Goal: Find contact information: Find contact information

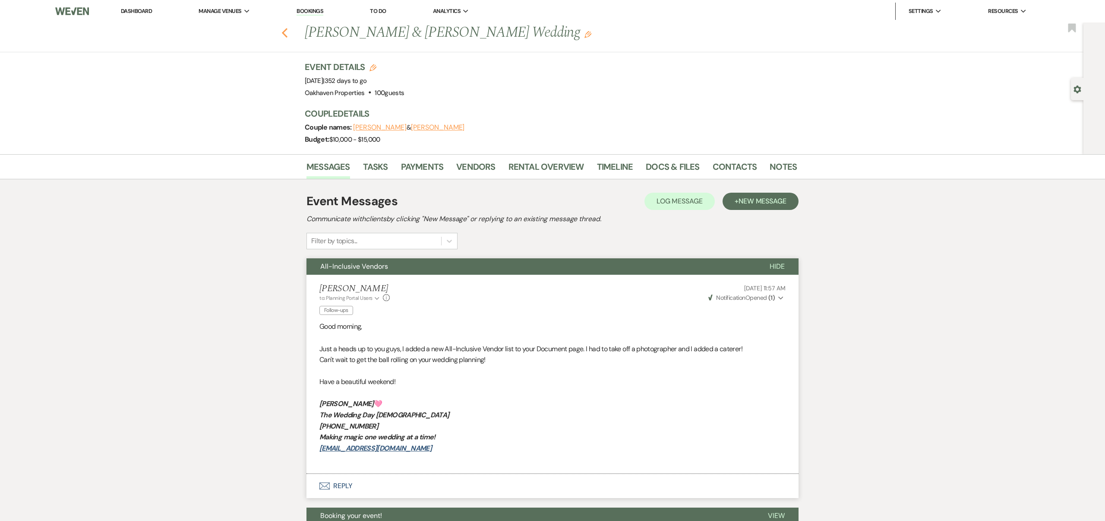
click at [286, 30] on icon "Previous" at bounding box center [284, 33] width 6 height 10
select select "8"
select select "5"
select select "8"
select select "3"
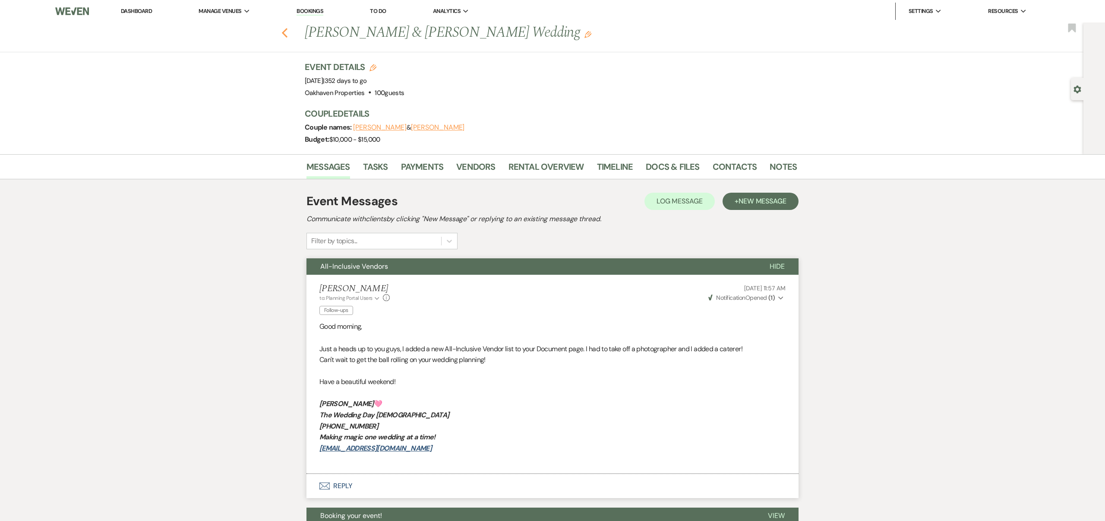
select select "8"
select select "6"
select select "8"
select select "1"
select select "8"
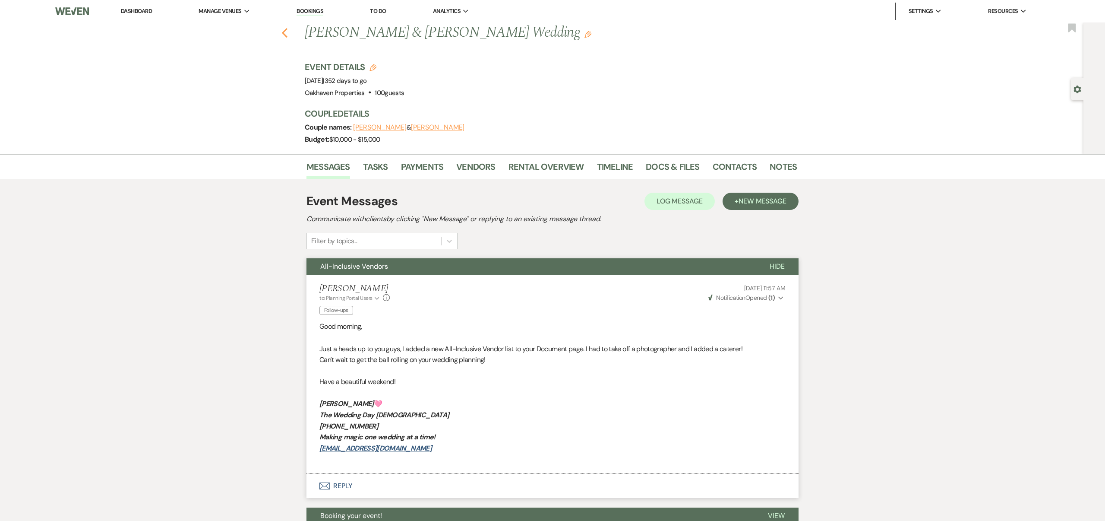
select select "3"
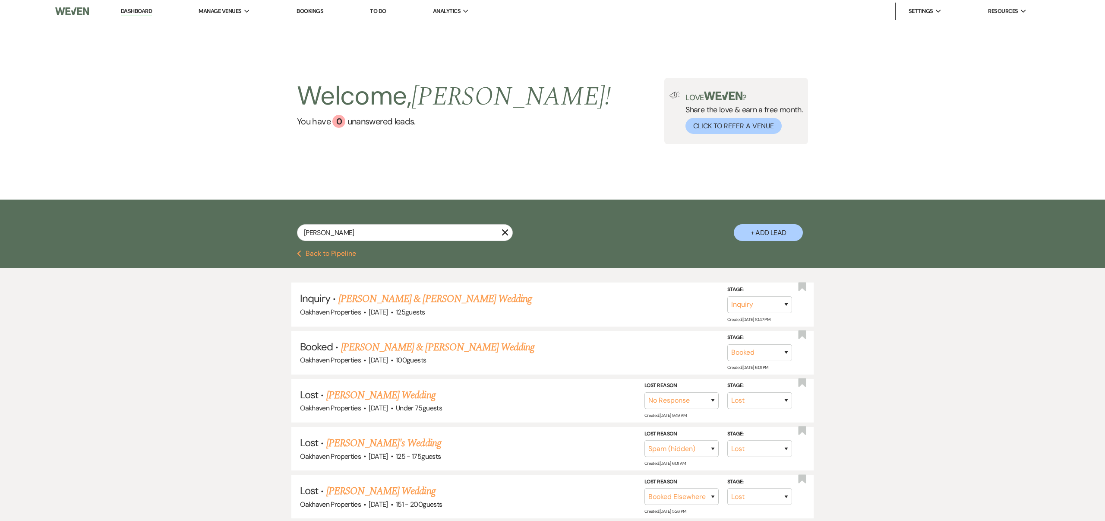
click at [506, 232] on use "button" at bounding box center [505, 232] width 6 height 6
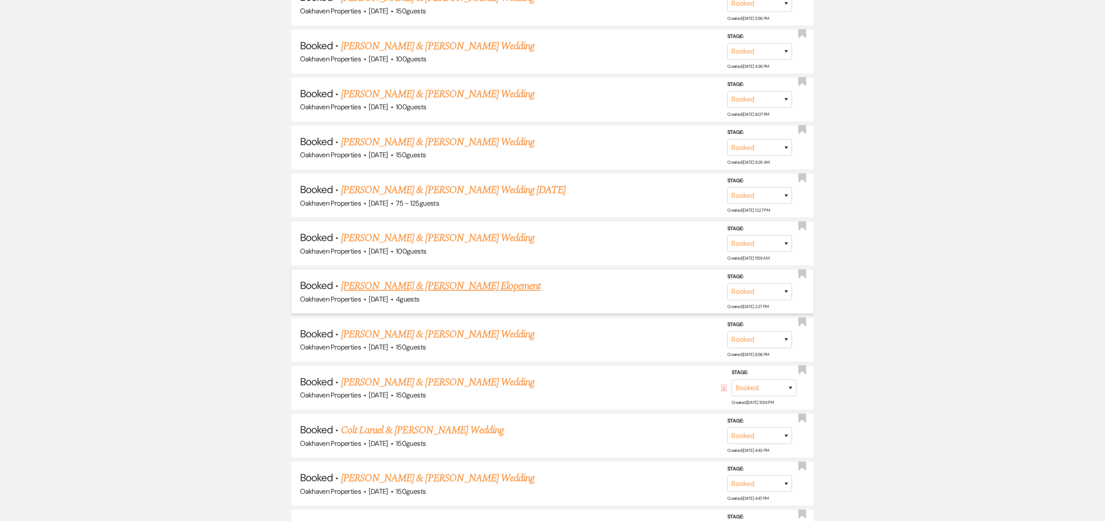
scroll to position [561, 0]
click at [447, 234] on link "[PERSON_NAME] & [PERSON_NAME] Wedding" at bounding box center [437, 237] width 193 height 16
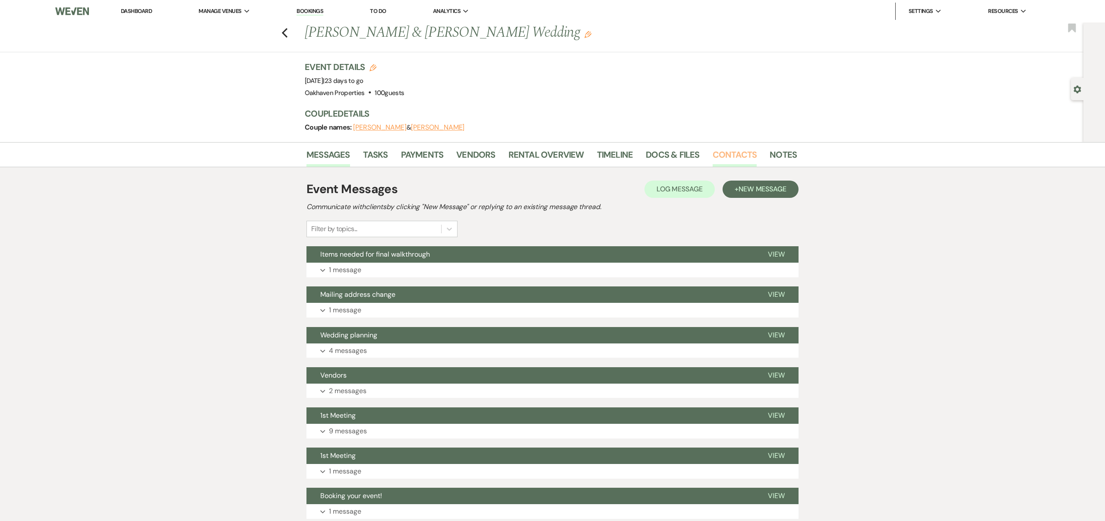
click at [733, 153] on link "Contacts" at bounding box center [735, 157] width 44 height 19
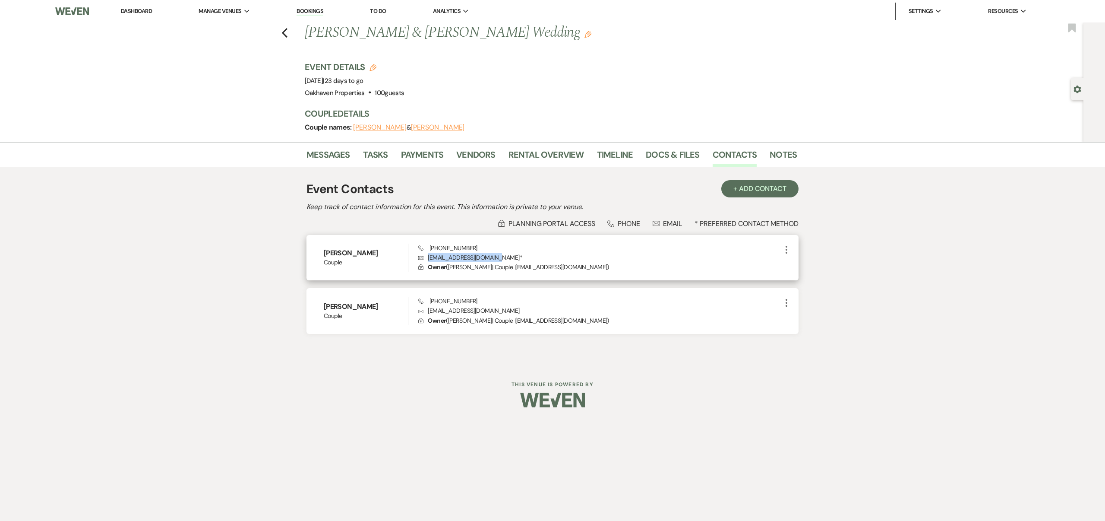
drag, startPoint x: 428, startPoint y: 256, endPoint x: 500, endPoint y: 257, distance: 71.7
click at [500, 257] on p "Envelope [EMAIL_ADDRESS][DOMAIN_NAME] *" at bounding box center [599, 257] width 363 height 9
copy p "[EMAIL_ADDRESS][DOMAIN_NAME]"
